Goal: Transaction & Acquisition: Purchase product/service

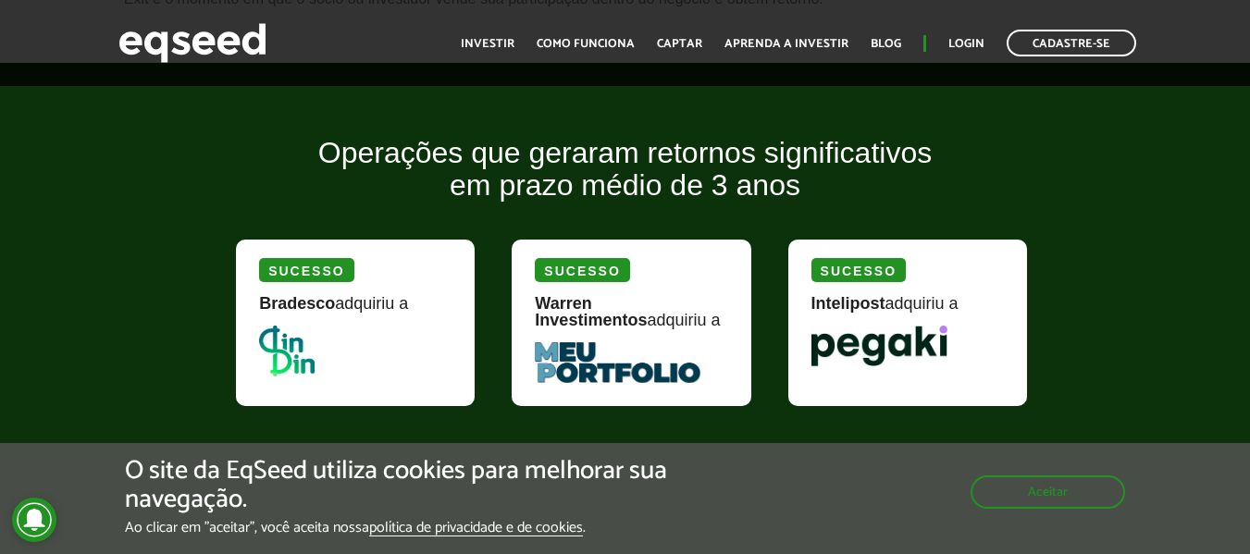
scroll to position [2312, 0]
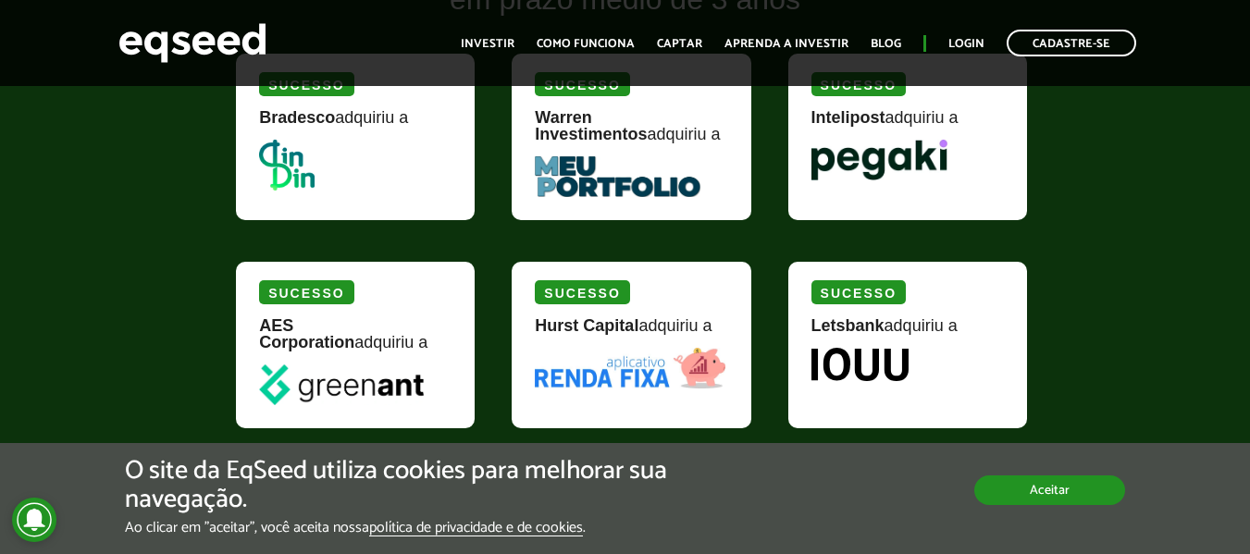
click at [1055, 487] on button "Aceitar" at bounding box center [1049, 490] width 151 height 30
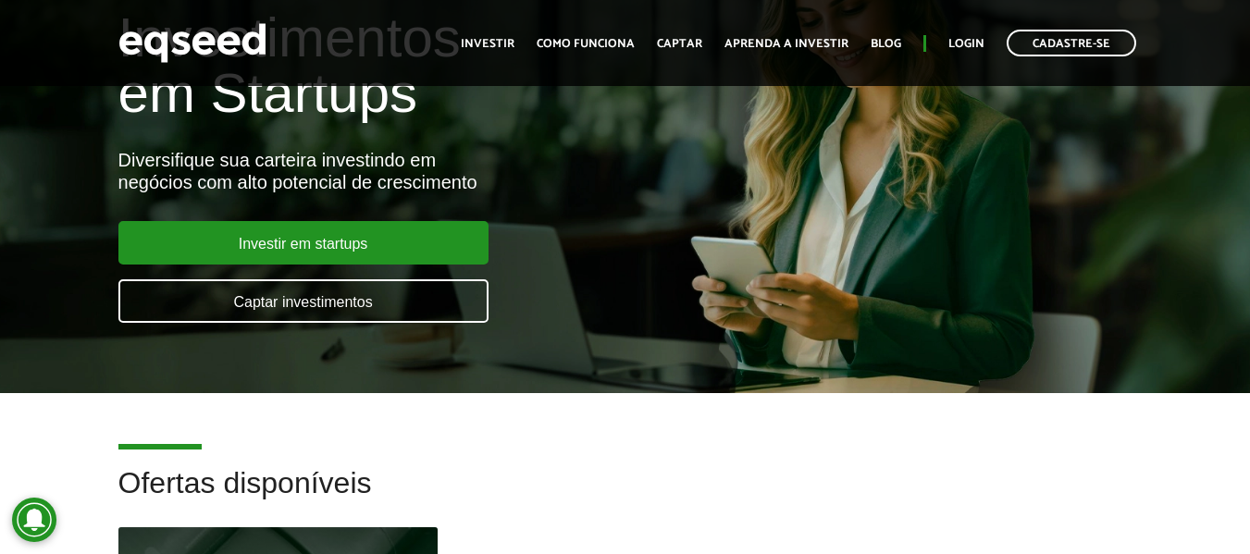
scroll to position [92, 0]
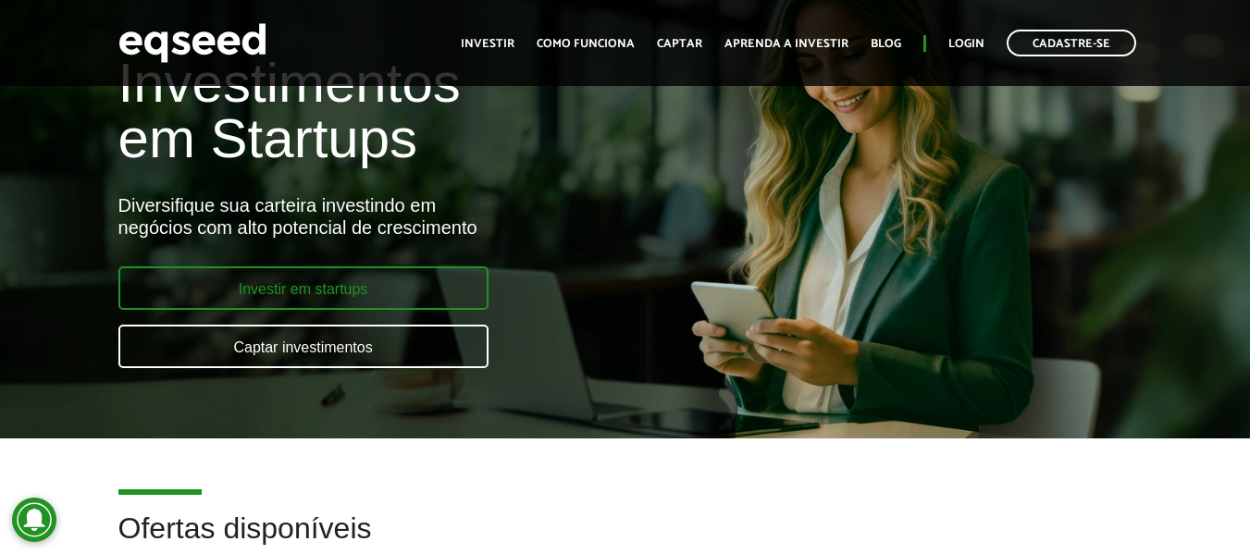
click at [283, 277] on link "Investir em startups" at bounding box center [303, 287] width 370 height 43
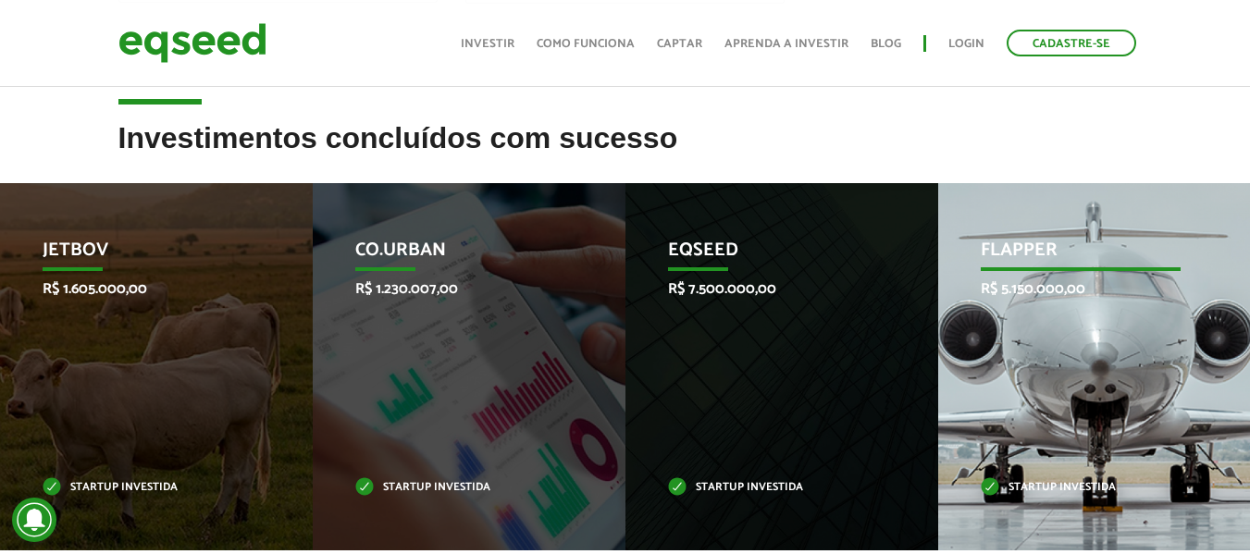
scroll to position [740, 0]
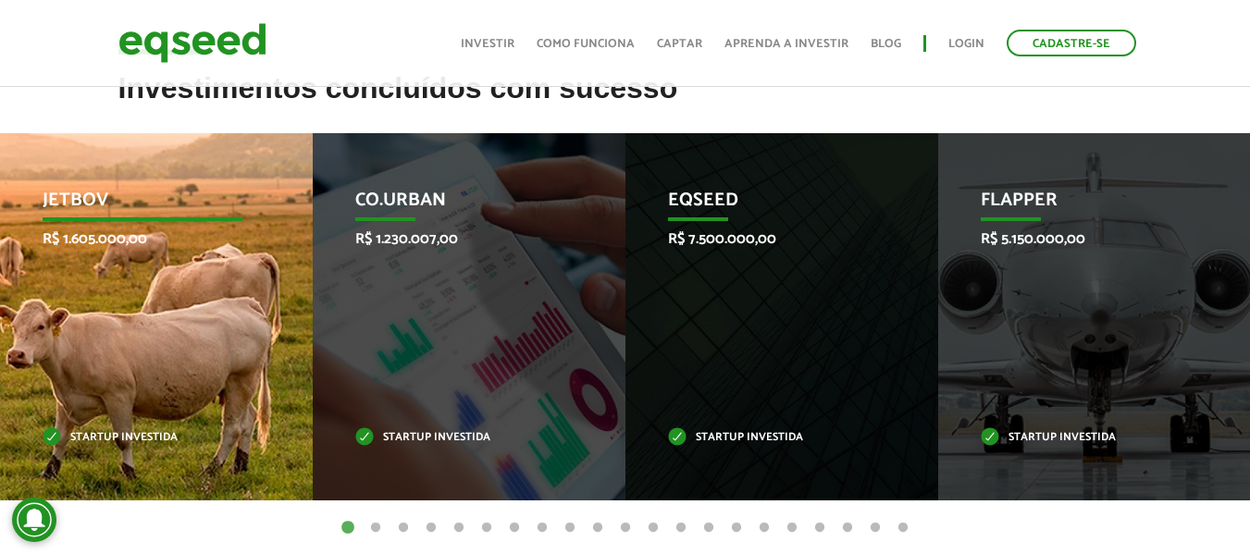
click at [84, 222] on div "JetBov R$ 1.605.000,00 Startup investida" at bounding box center [142, 316] width 285 height 367
click at [88, 207] on p "JetBov" at bounding box center [142, 205] width 200 height 31
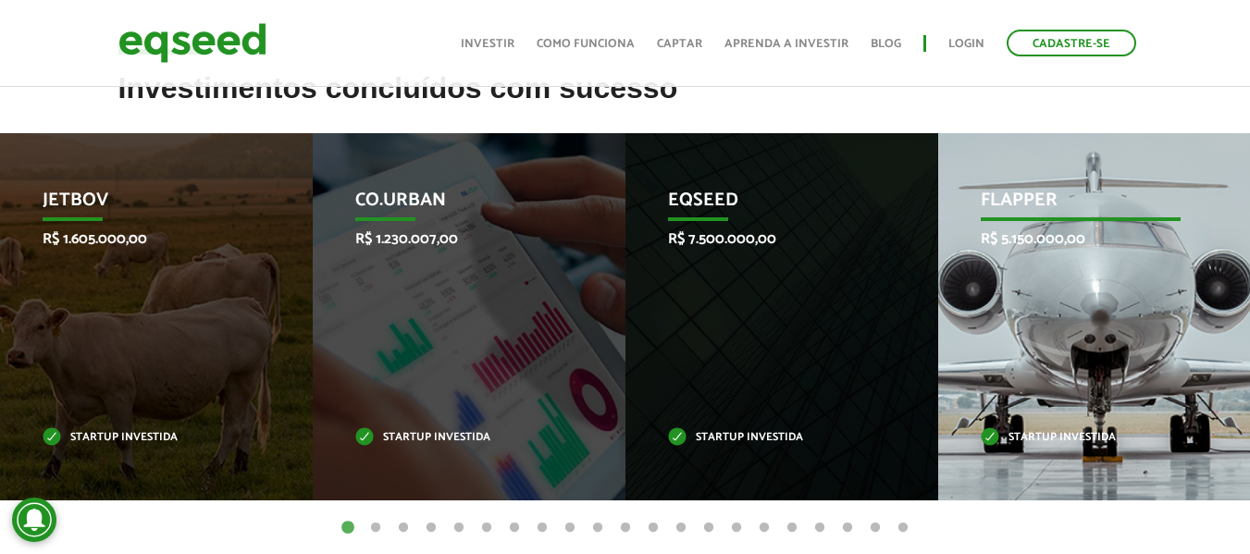
click at [1067, 437] on p "Startup investida" at bounding box center [1080, 438] width 200 height 10
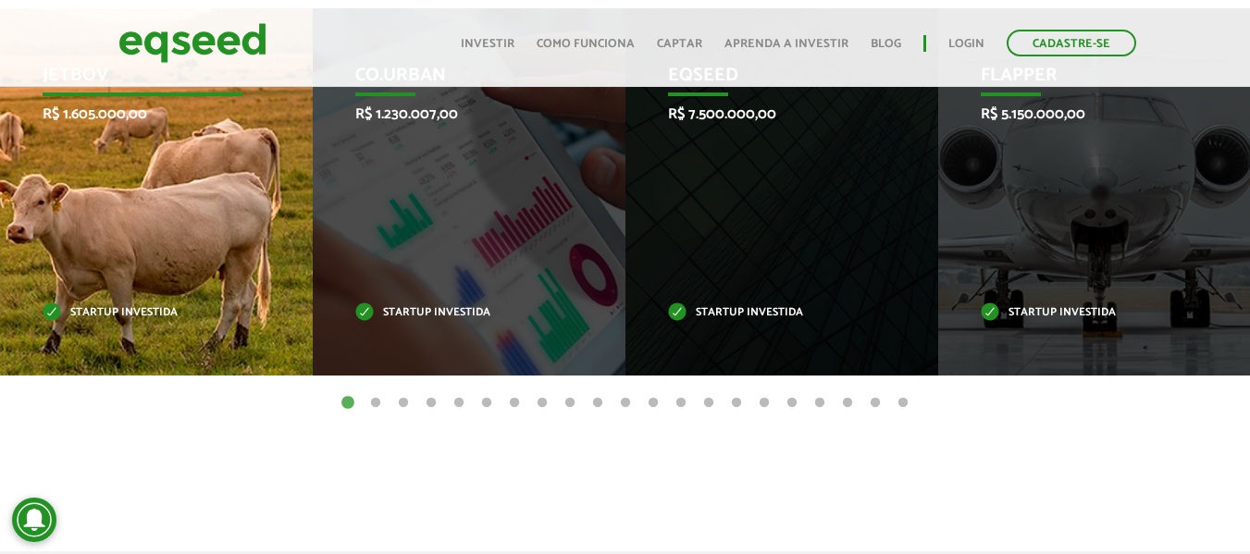
scroll to position [832, 0]
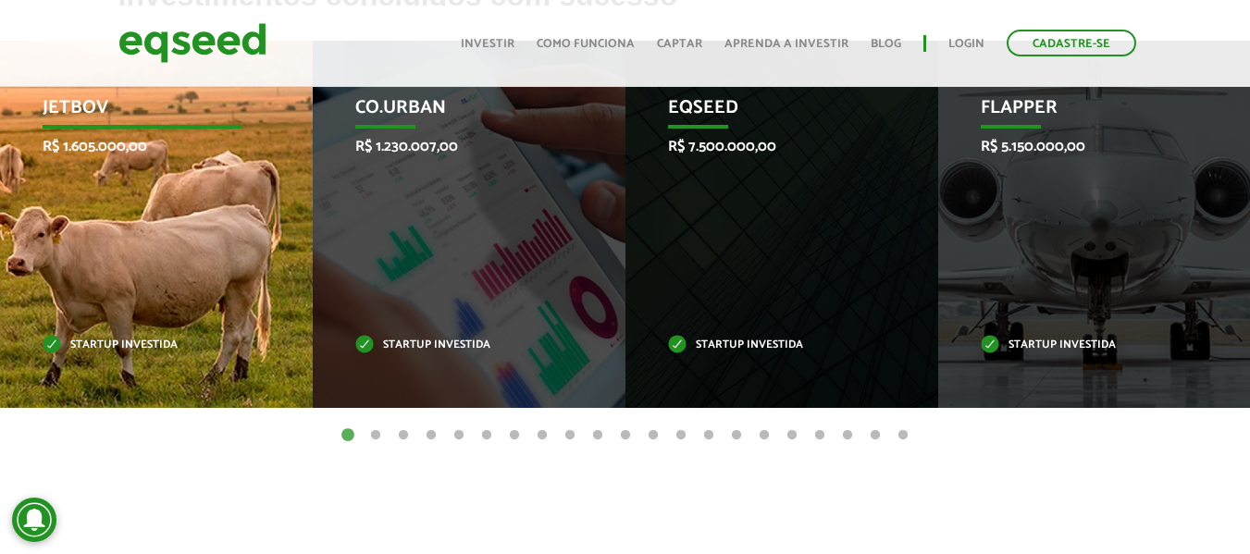
click at [127, 155] on p "R$ 1.605.000,00" at bounding box center [143, 147] width 200 height 18
click at [54, 348] on p "Startup investida" at bounding box center [143, 345] width 200 height 10
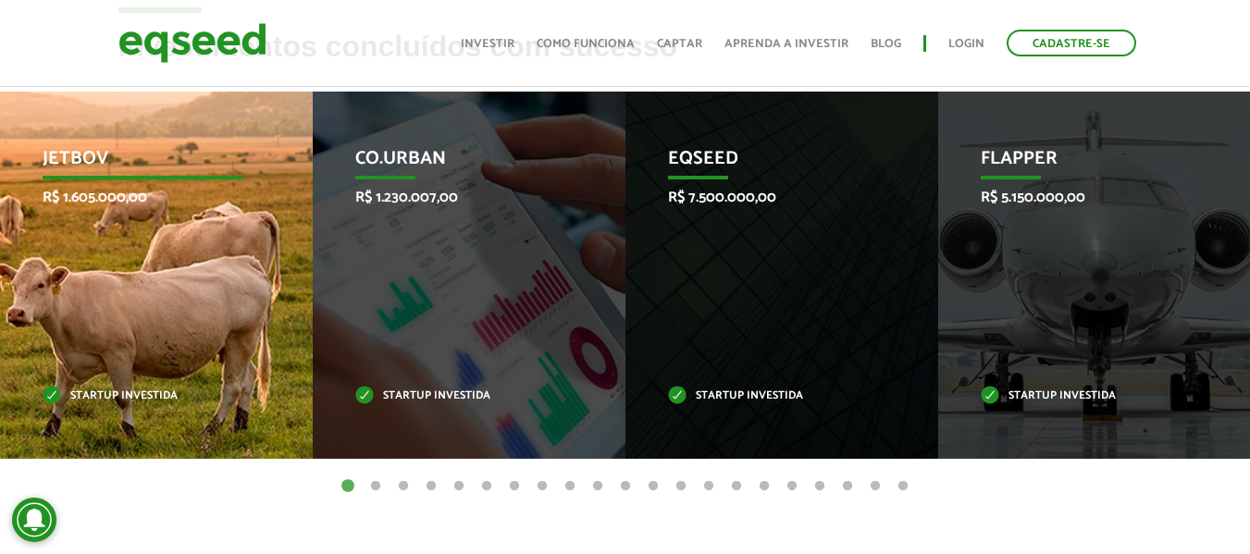
scroll to position [740, 0]
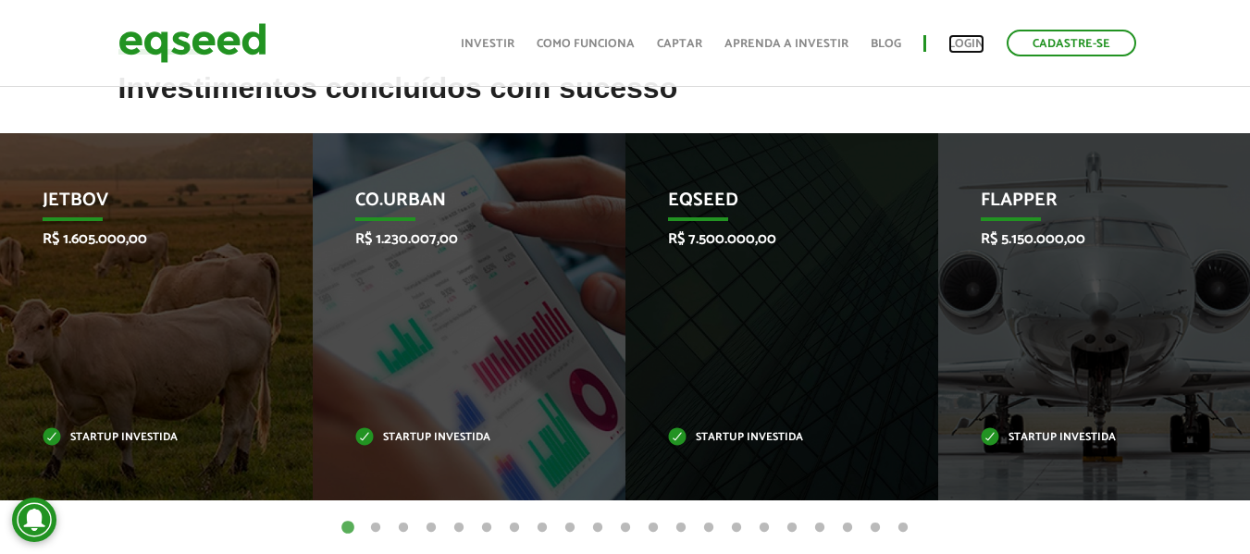
click at [967, 38] on link "Login" at bounding box center [966, 44] width 36 height 12
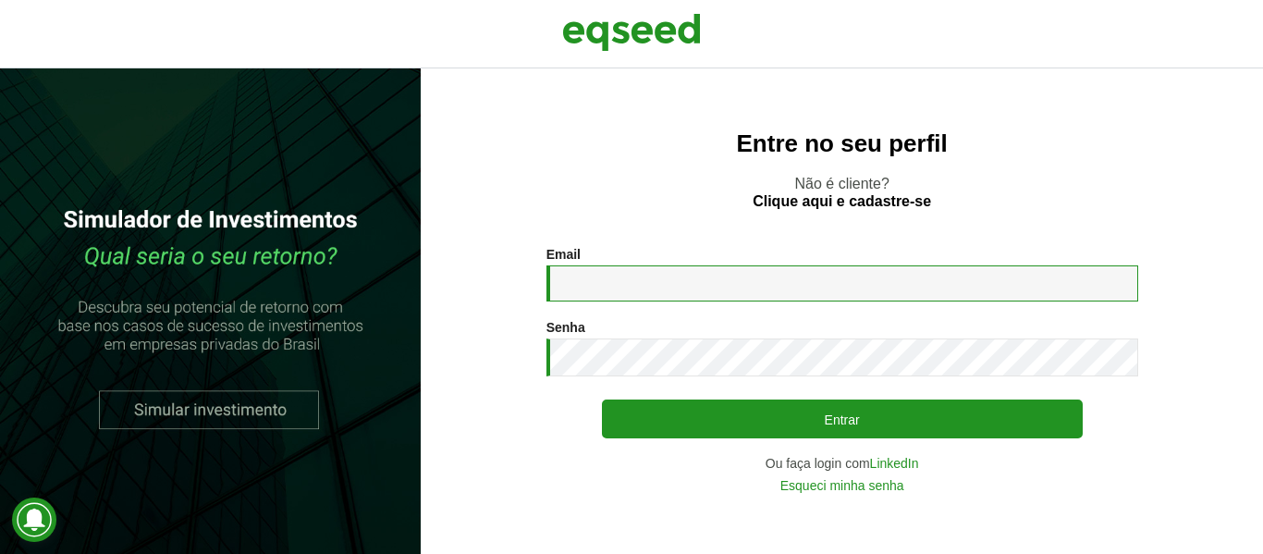
click at [679, 272] on input "Email *" at bounding box center [843, 283] width 592 height 36
type input "**********"
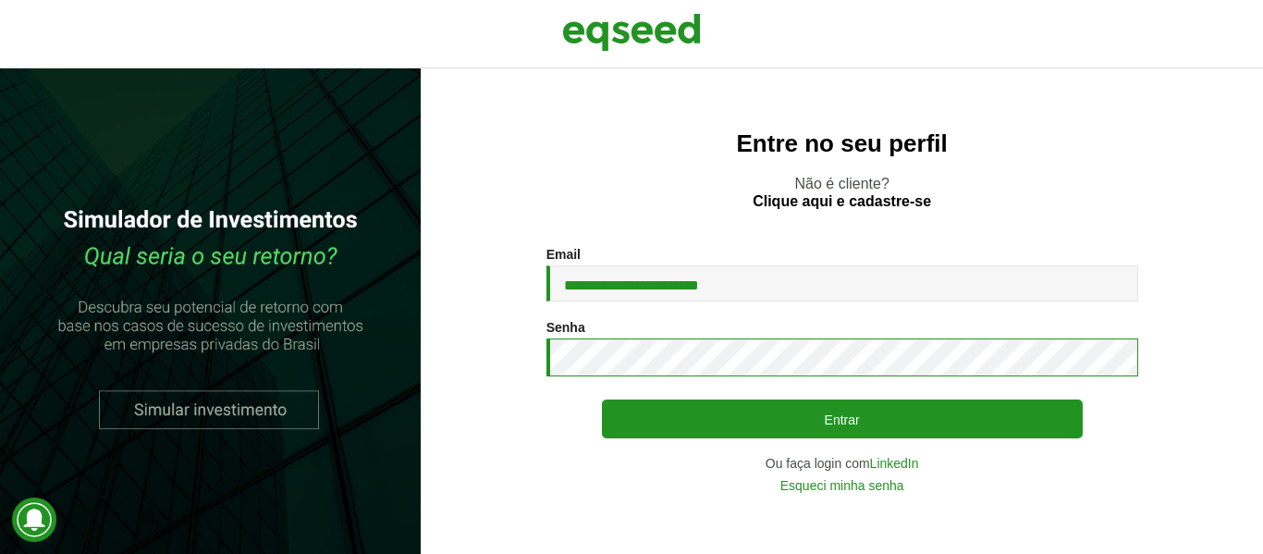
click at [524, 344] on section "**********" at bounding box center [842, 369] width 769 height 245
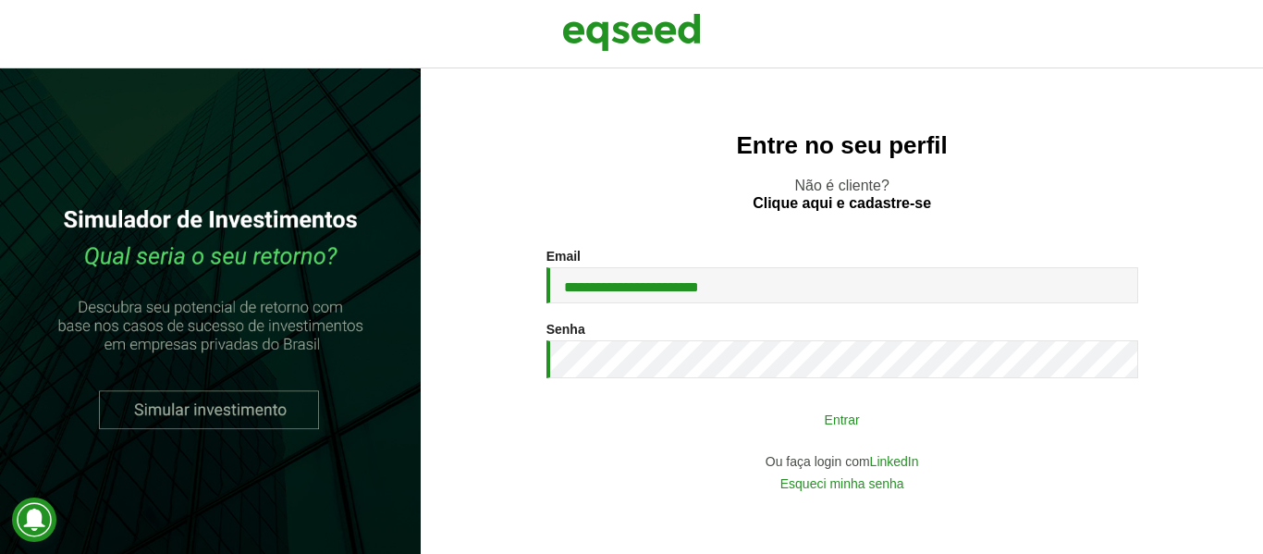
click at [907, 422] on button "Entrar" at bounding box center [842, 418] width 481 height 35
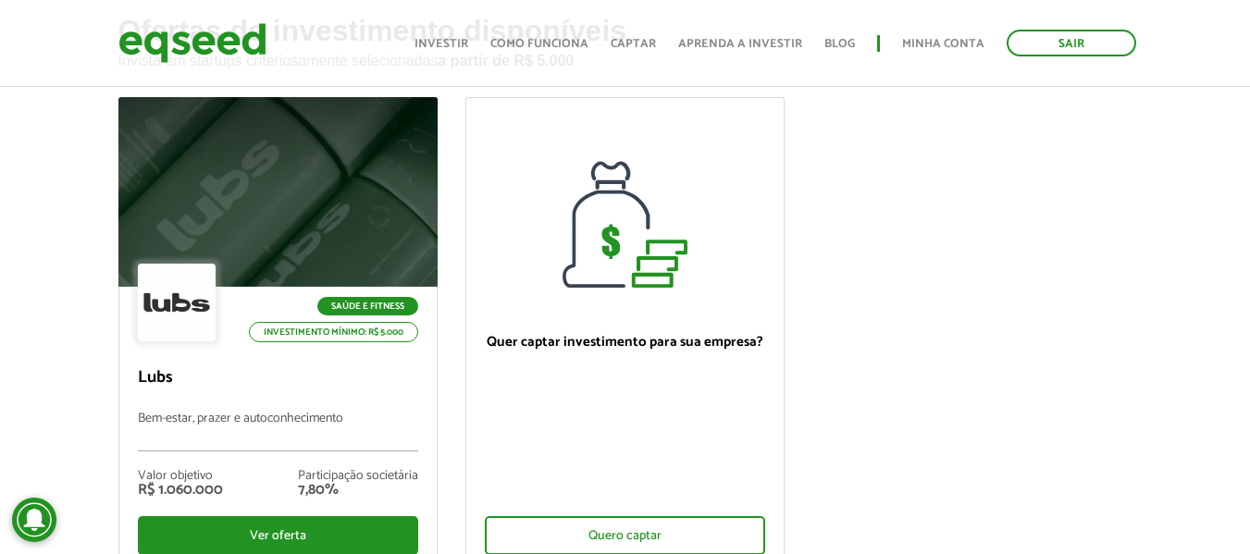
scroll to position [647, 0]
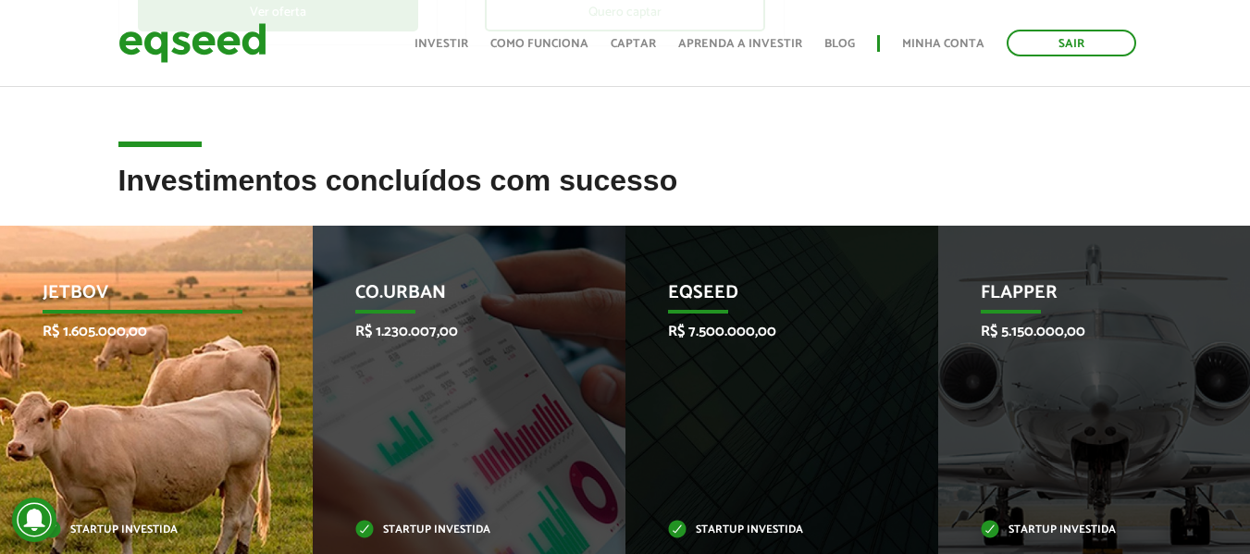
click at [166, 298] on p "JetBov" at bounding box center [143, 297] width 200 height 31
click at [85, 302] on p "JetBov" at bounding box center [143, 297] width 200 height 31
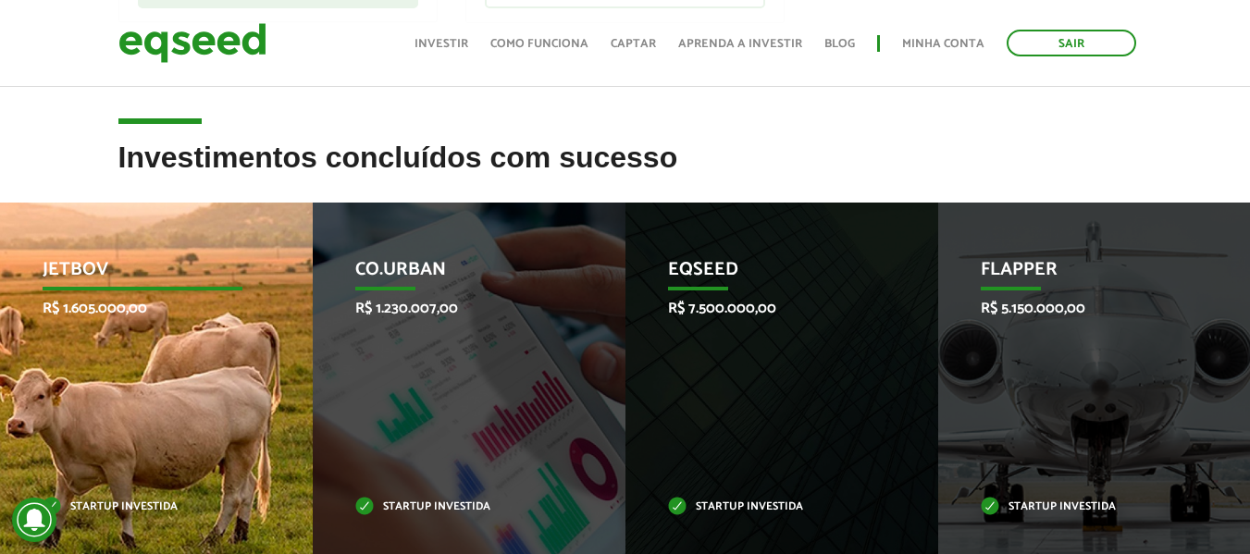
scroll to position [832, 0]
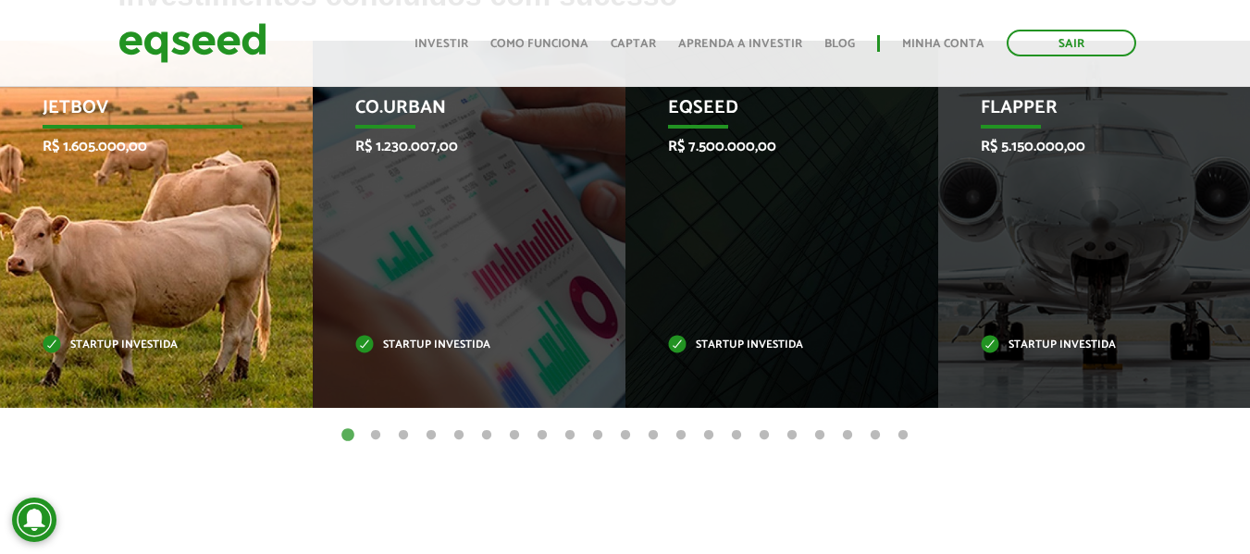
click at [118, 327] on div "JetBov R$ 1.605.000,00 Startup investida" at bounding box center [142, 224] width 285 height 367
click at [120, 267] on div "JetBov R$ 1.605.000,00 Startup investida" at bounding box center [142, 224] width 285 height 367
drag, startPoint x: 101, startPoint y: 350, endPoint x: 91, endPoint y: 281, distance: 69.2
click at [101, 349] on p "Startup investida" at bounding box center [143, 345] width 200 height 10
click at [92, 257] on div "JetBov R$ 1.605.000,00 Startup investida" at bounding box center [142, 224] width 285 height 367
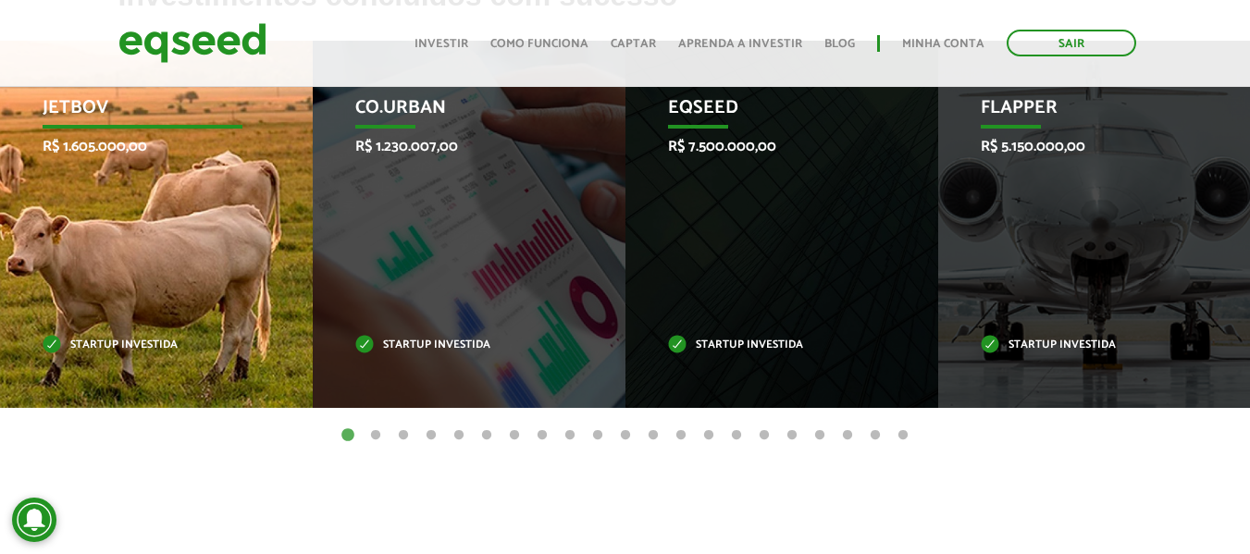
click at [96, 186] on div "JetBov R$ 1.605.000,00 Startup investida" at bounding box center [142, 224] width 285 height 367
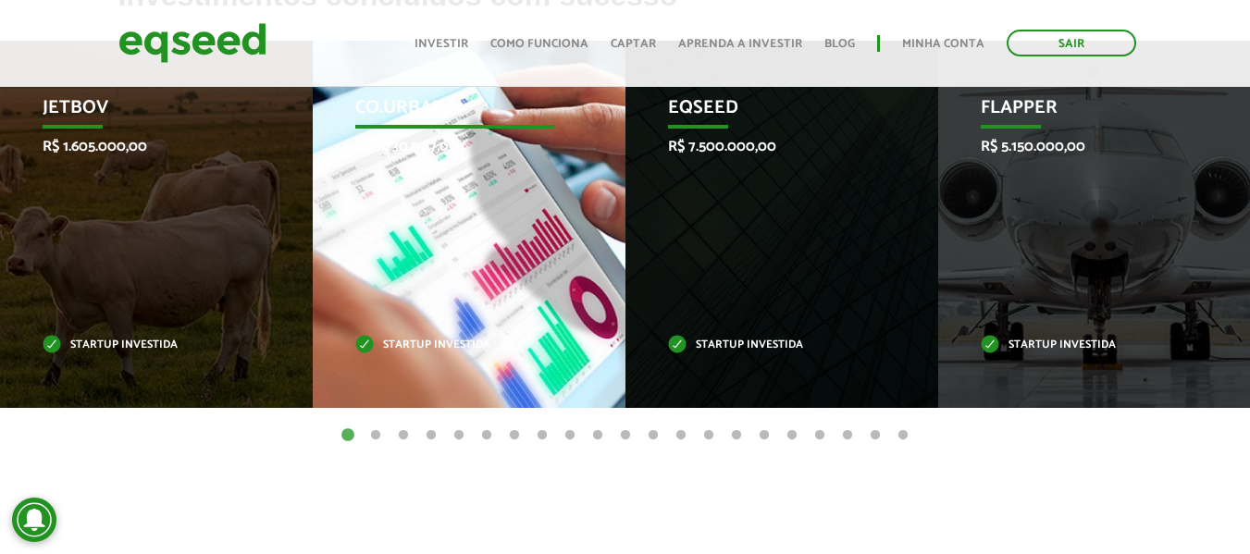
drag, startPoint x: 518, startPoint y: 299, endPoint x: 564, endPoint y: 285, distance: 48.3
click at [520, 297] on div "Co.Urban R$ 1.230.007,00 Startup investida" at bounding box center [455, 224] width 285 height 367
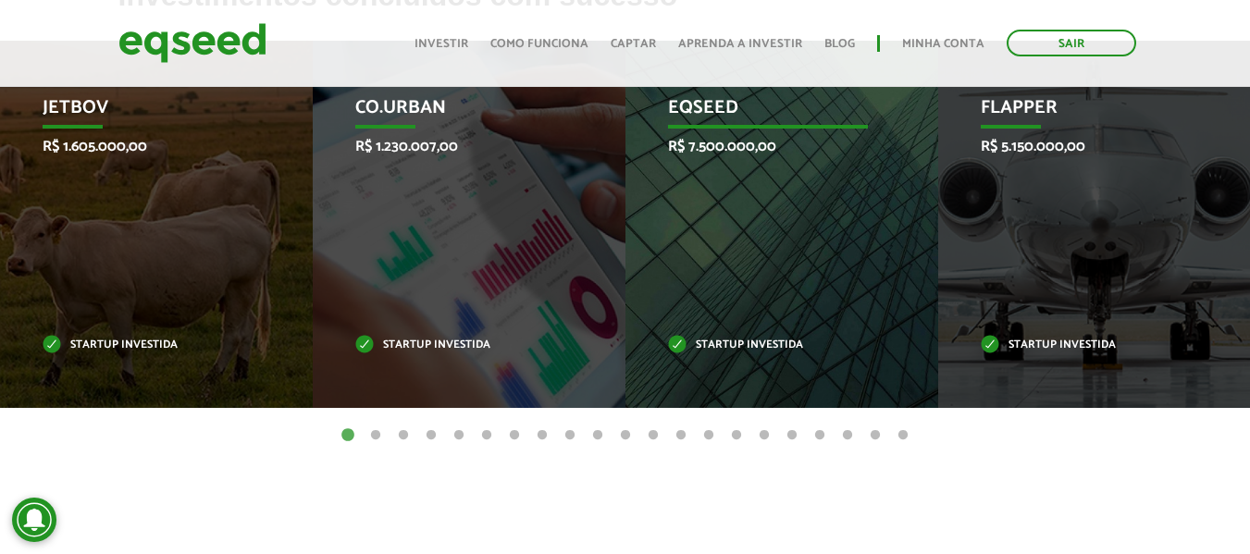
click at [741, 249] on div "EqSeed R$ 7.500.000,00 Startup investida" at bounding box center [767, 224] width 285 height 367
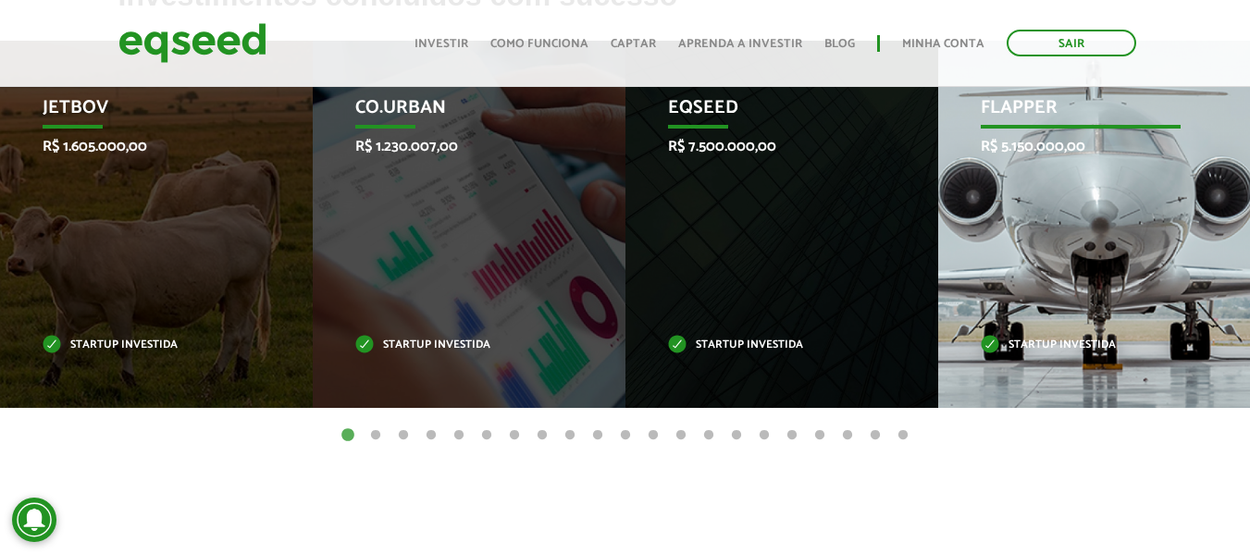
click at [973, 270] on div "Flapper R$ 5.150.000,00 Startup investida" at bounding box center [1080, 224] width 285 height 367
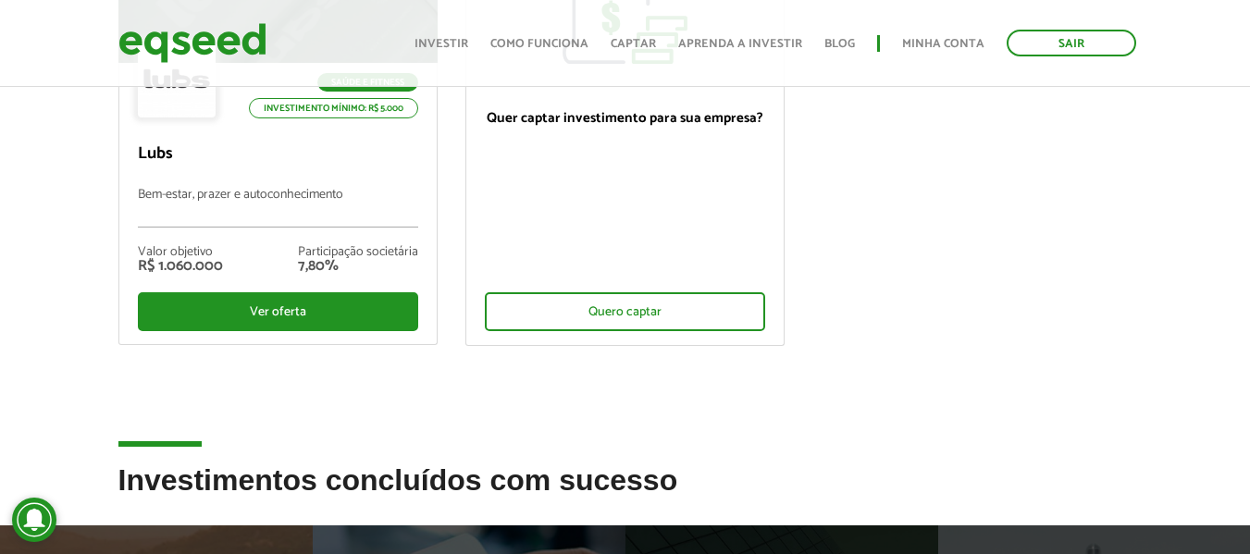
scroll to position [92, 0]
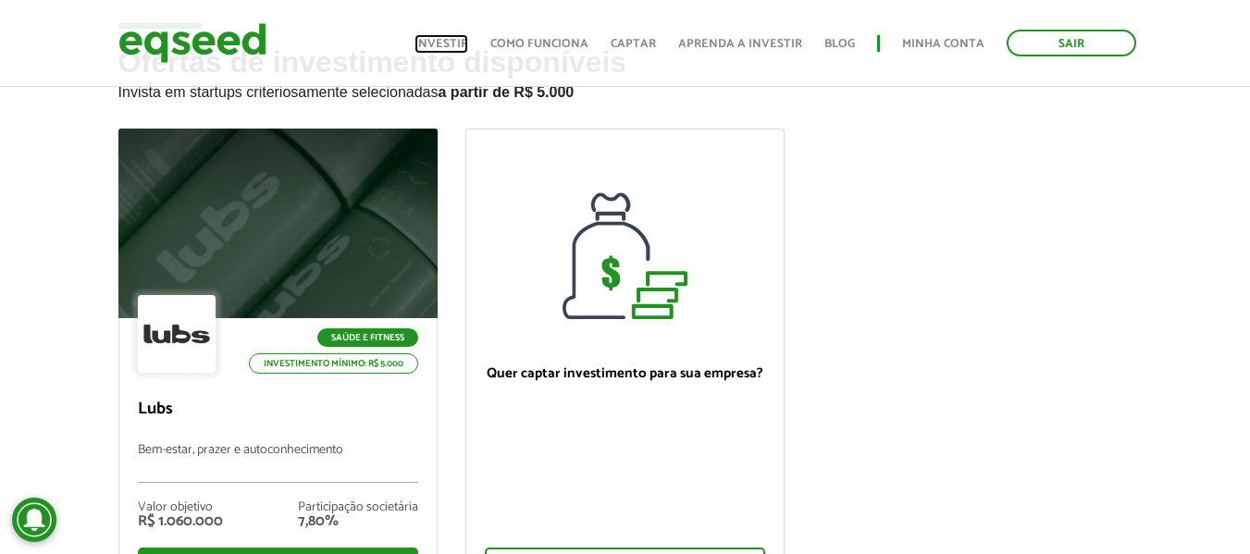
click at [444, 40] on link "Investir" at bounding box center [441, 44] width 54 height 12
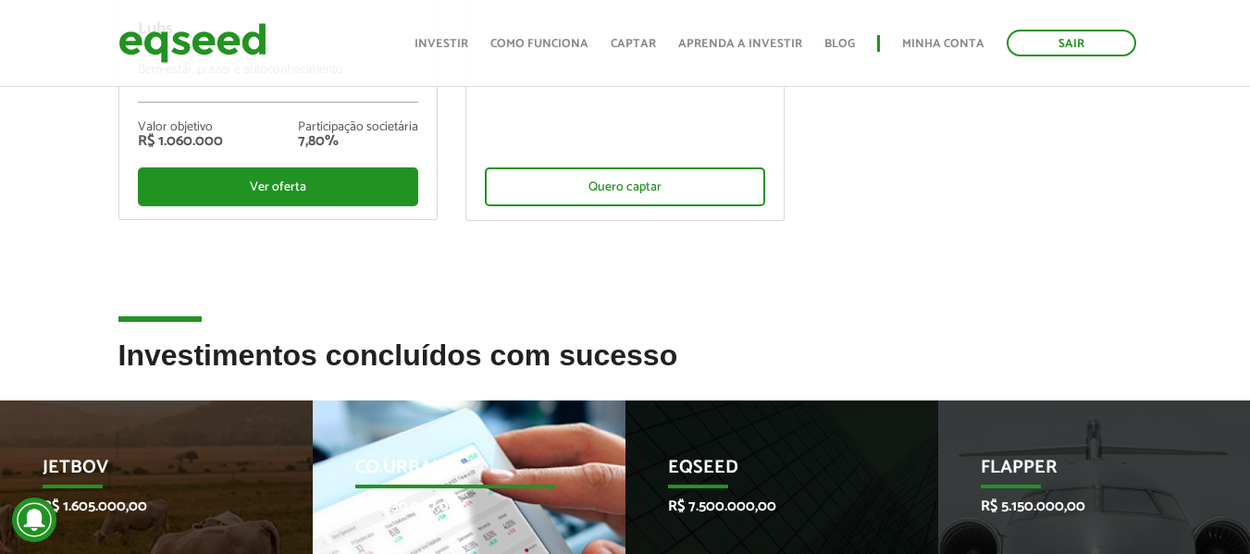
scroll to position [740, 0]
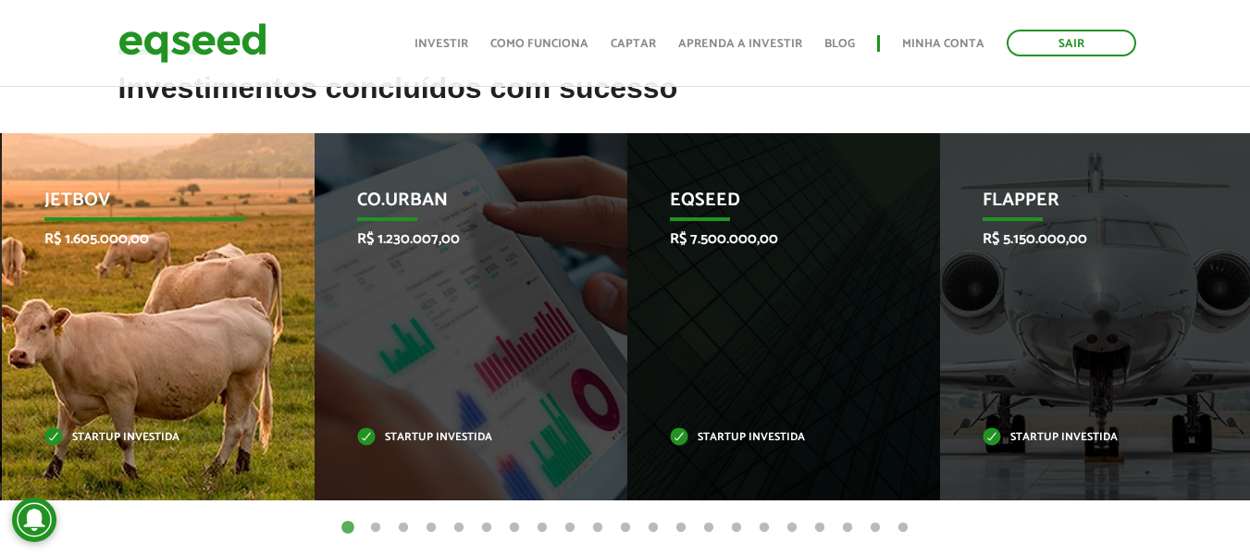
click at [175, 319] on div "JetBov R$ 1.605.000,00 Startup investida" at bounding box center [144, 316] width 285 height 367
click at [88, 219] on p "JetBov" at bounding box center [143, 205] width 200 height 31
drag, startPoint x: 127, startPoint y: 305, endPoint x: 203, endPoint y: 347, distance: 87.3
click at [203, 347] on div "JetBov R$ 1.605.000,00 Startup investida" at bounding box center [146, 316] width 285 height 367
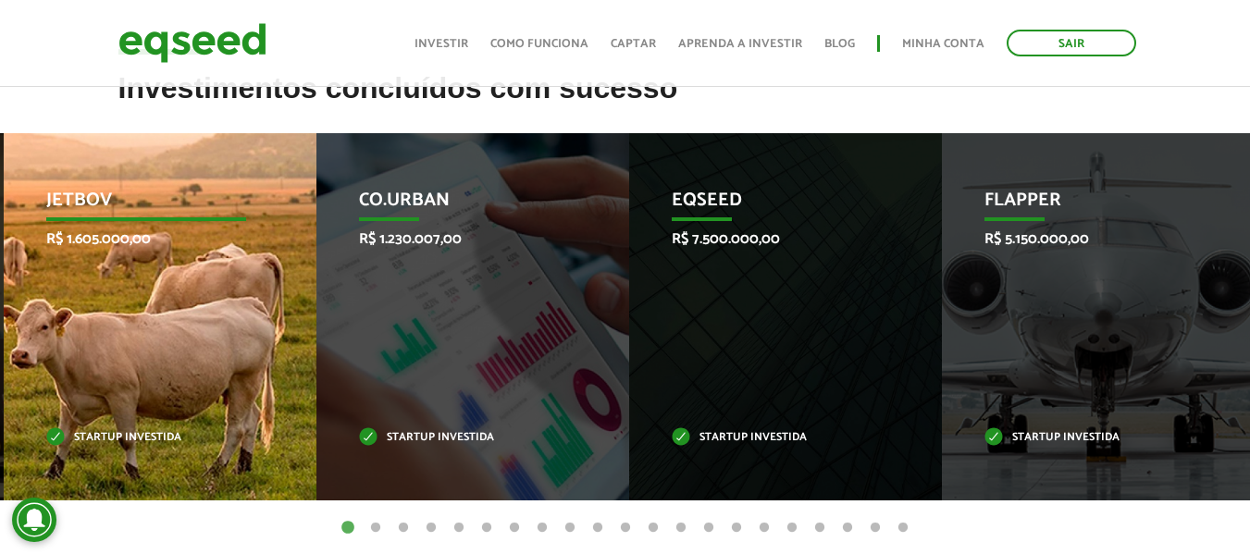
drag, startPoint x: 165, startPoint y: 328, endPoint x: 136, endPoint y: 279, distance: 56.8
click at [166, 326] on div "JetBov R$ 1.605.000,00 Startup investida" at bounding box center [146, 316] width 285 height 367
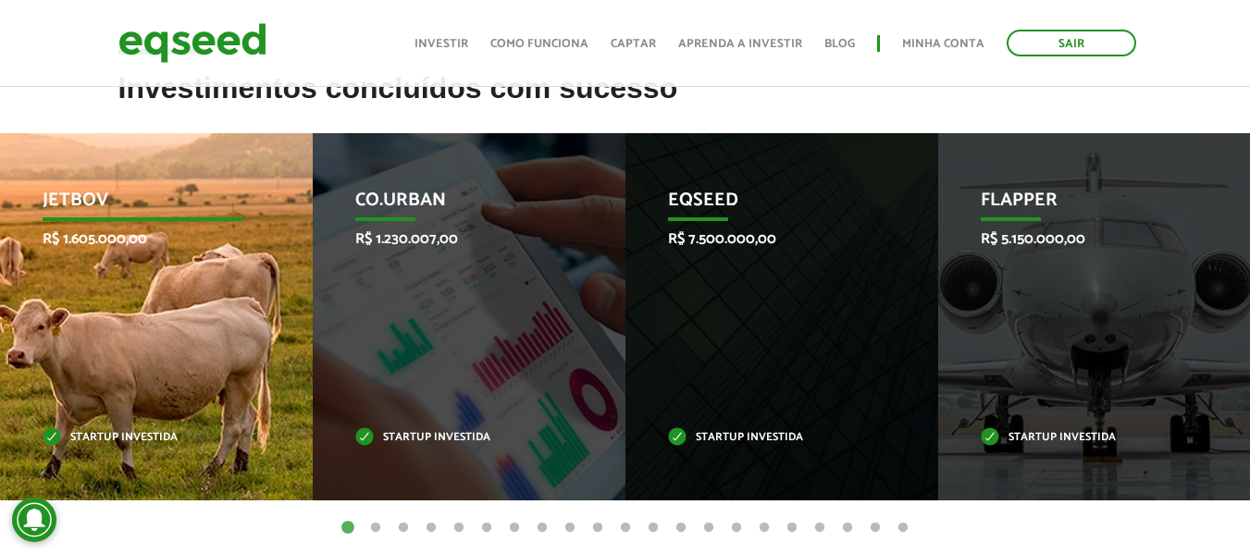
click at [110, 208] on p "JetBov" at bounding box center [143, 205] width 200 height 31
